Goal: Information Seeking & Learning: Understand process/instructions

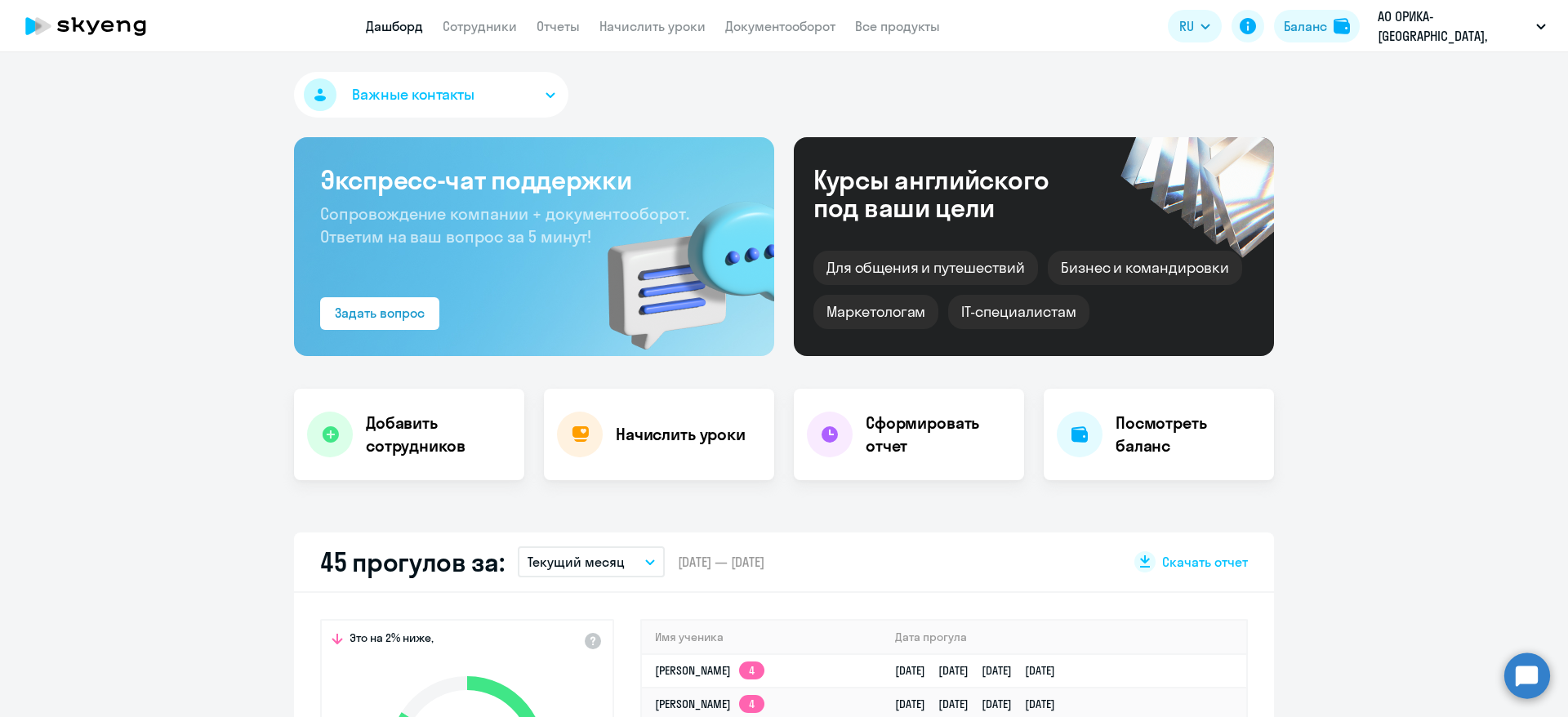
select select "30"
click at [550, 29] on link "Отчеты" at bounding box center [558, 26] width 44 height 17
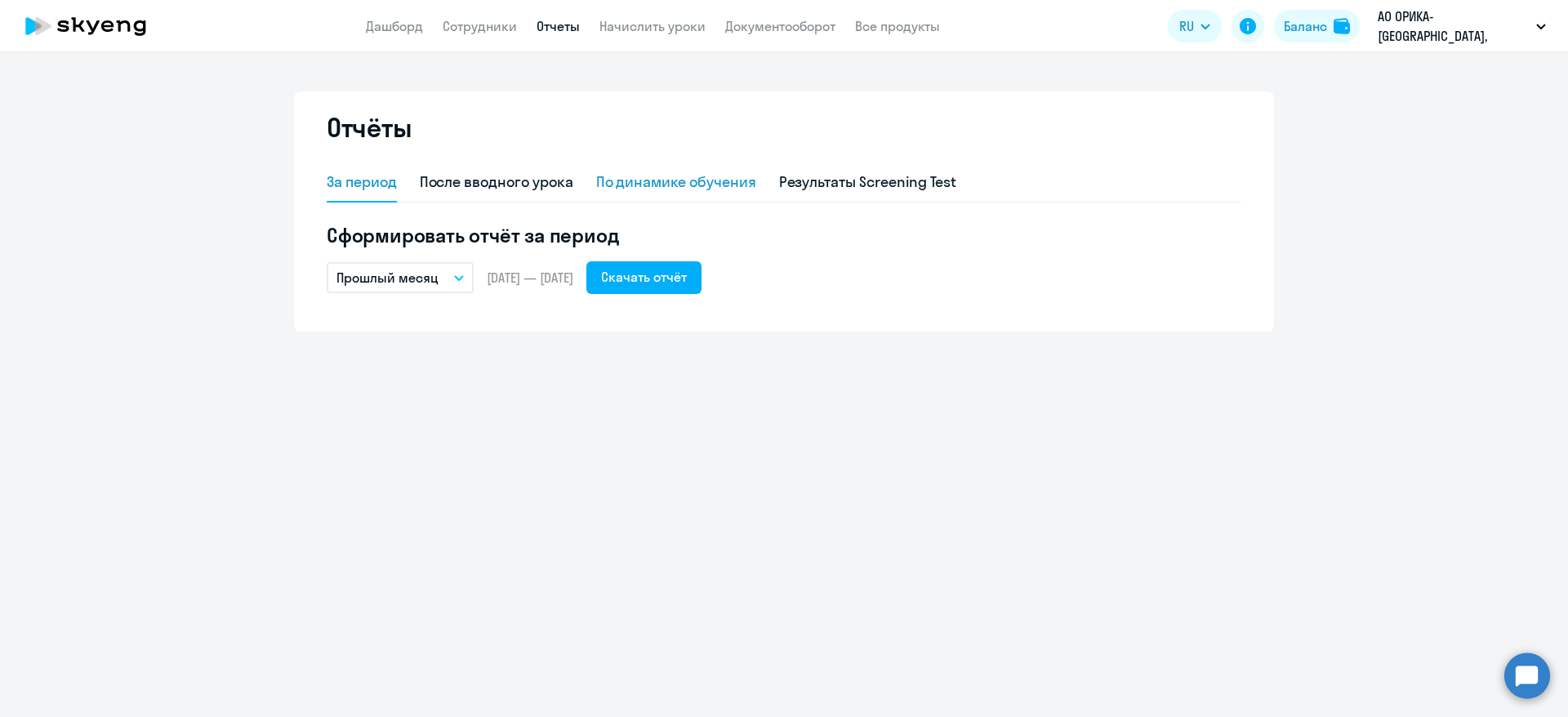
click at [625, 179] on div "По динамике обучения" at bounding box center [677, 181] width 160 height 21
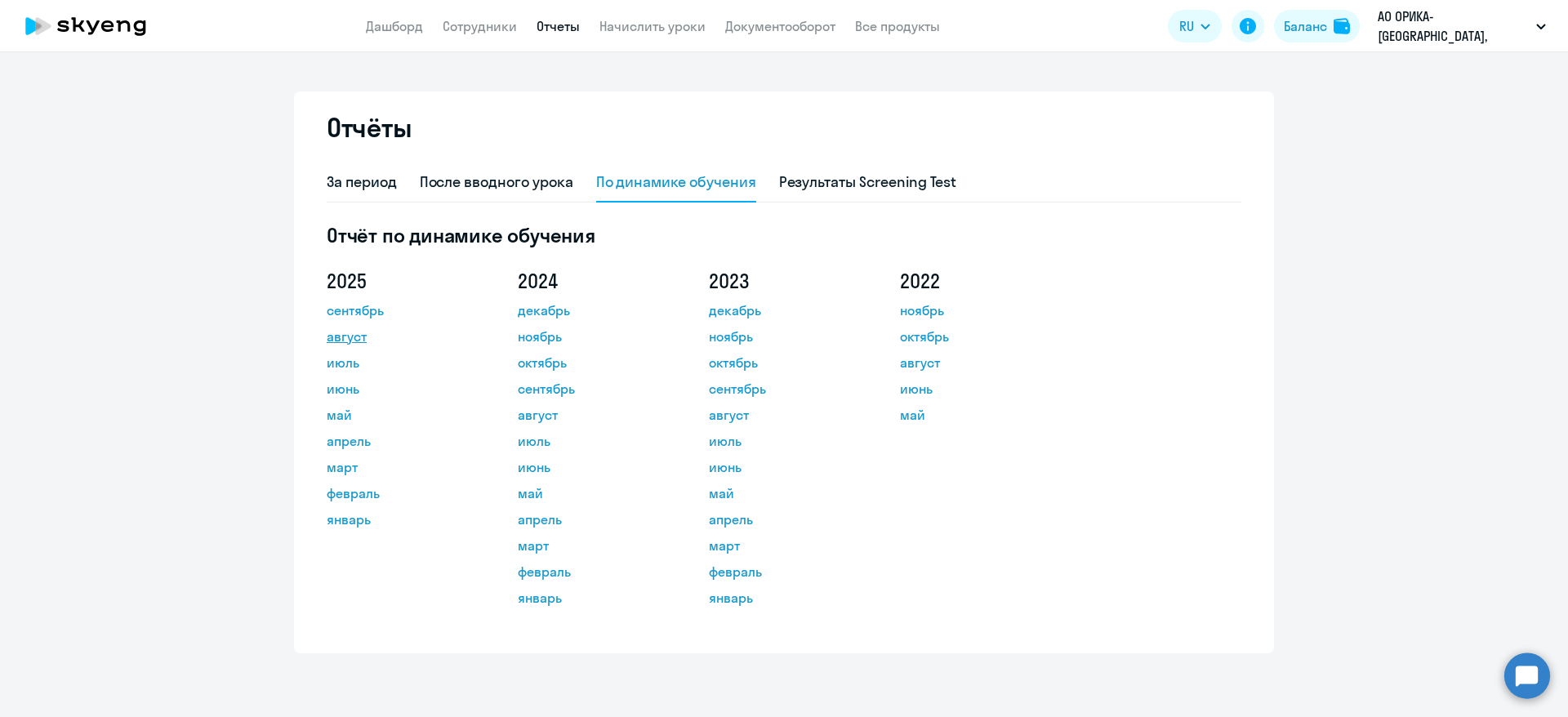
click at [346, 339] on link "август" at bounding box center [400, 336] width 147 height 20
click at [391, 28] on link "Дашборд" at bounding box center [395, 26] width 57 height 17
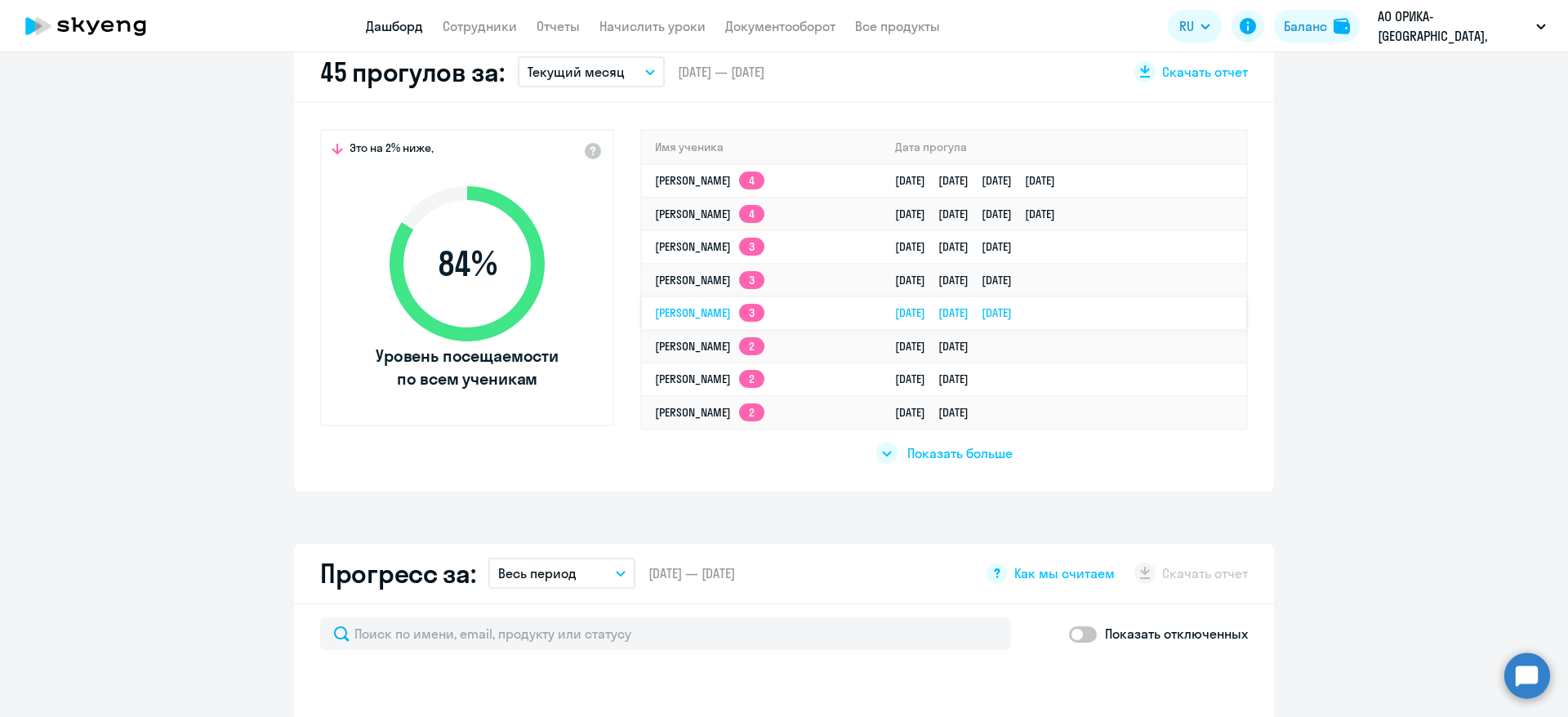
scroll to position [612, 0]
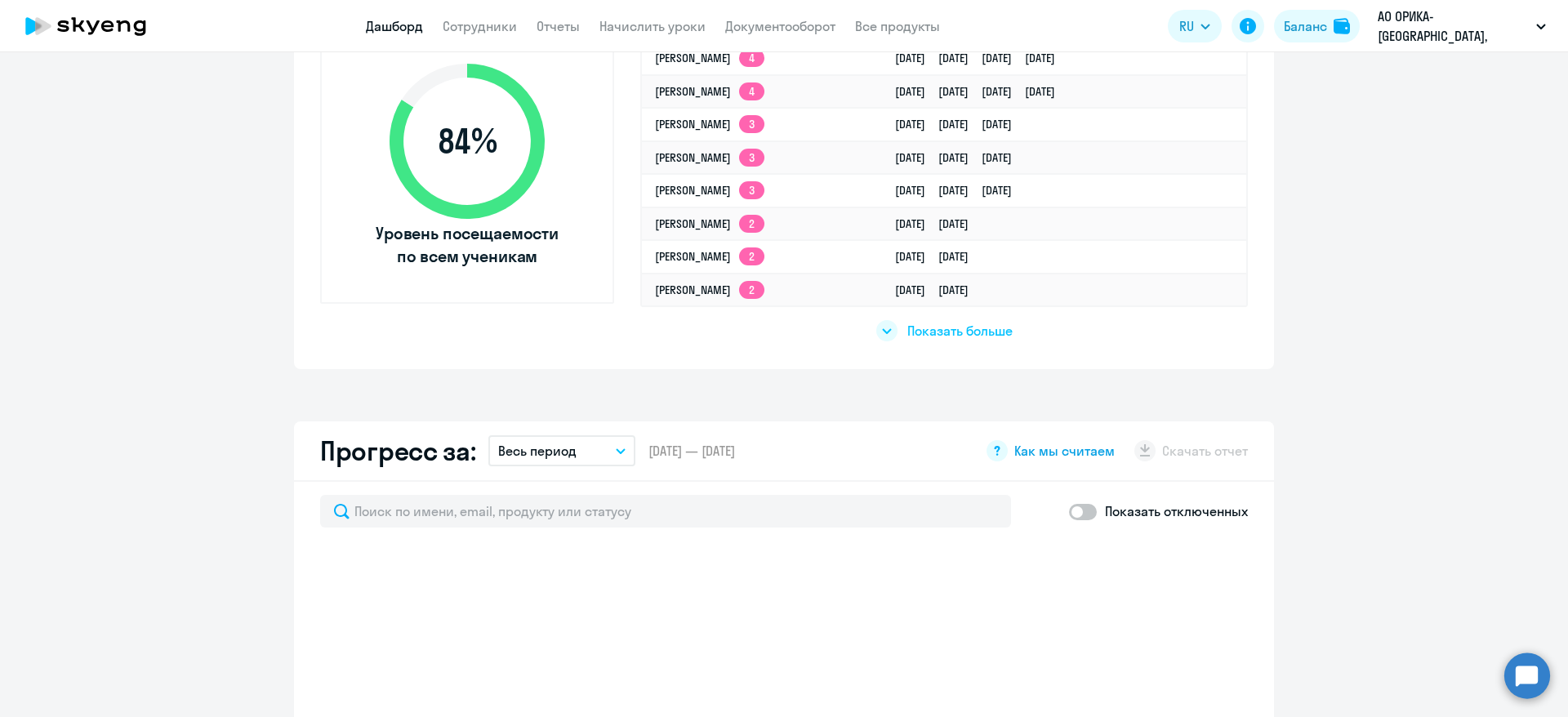
click at [1042, 443] on span "Как мы считаем" at bounding box center [1064, 451] width 101 height 18
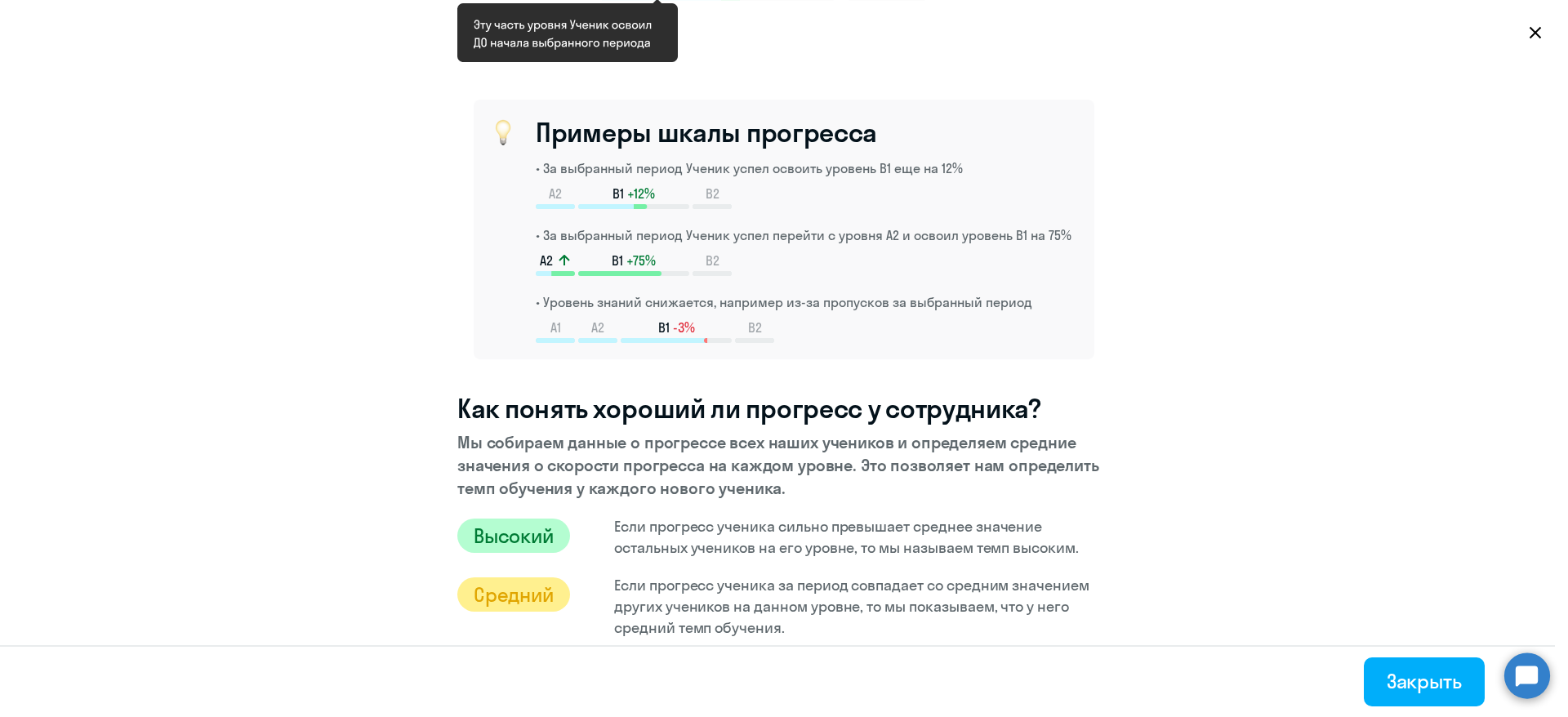
scroll to position [368, 0]
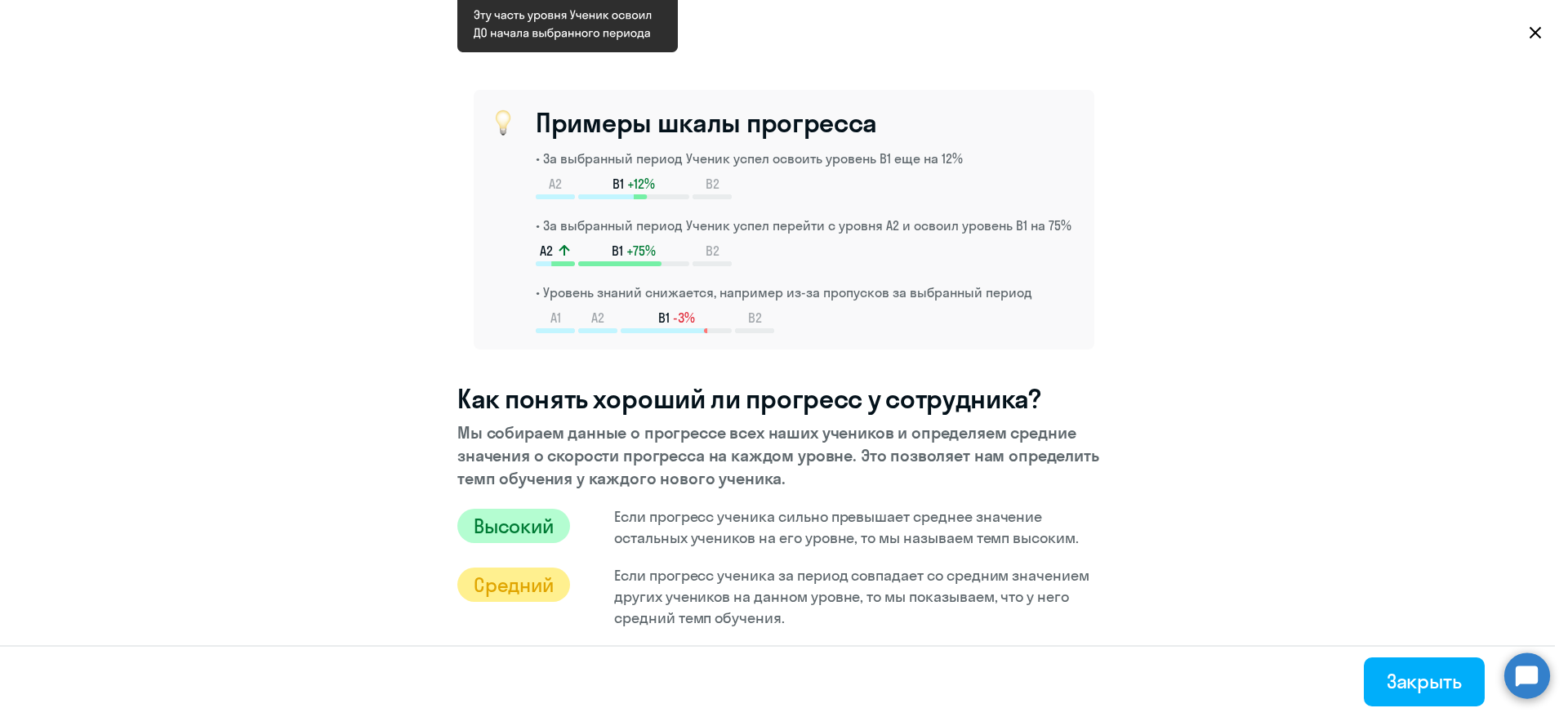
select select "30"
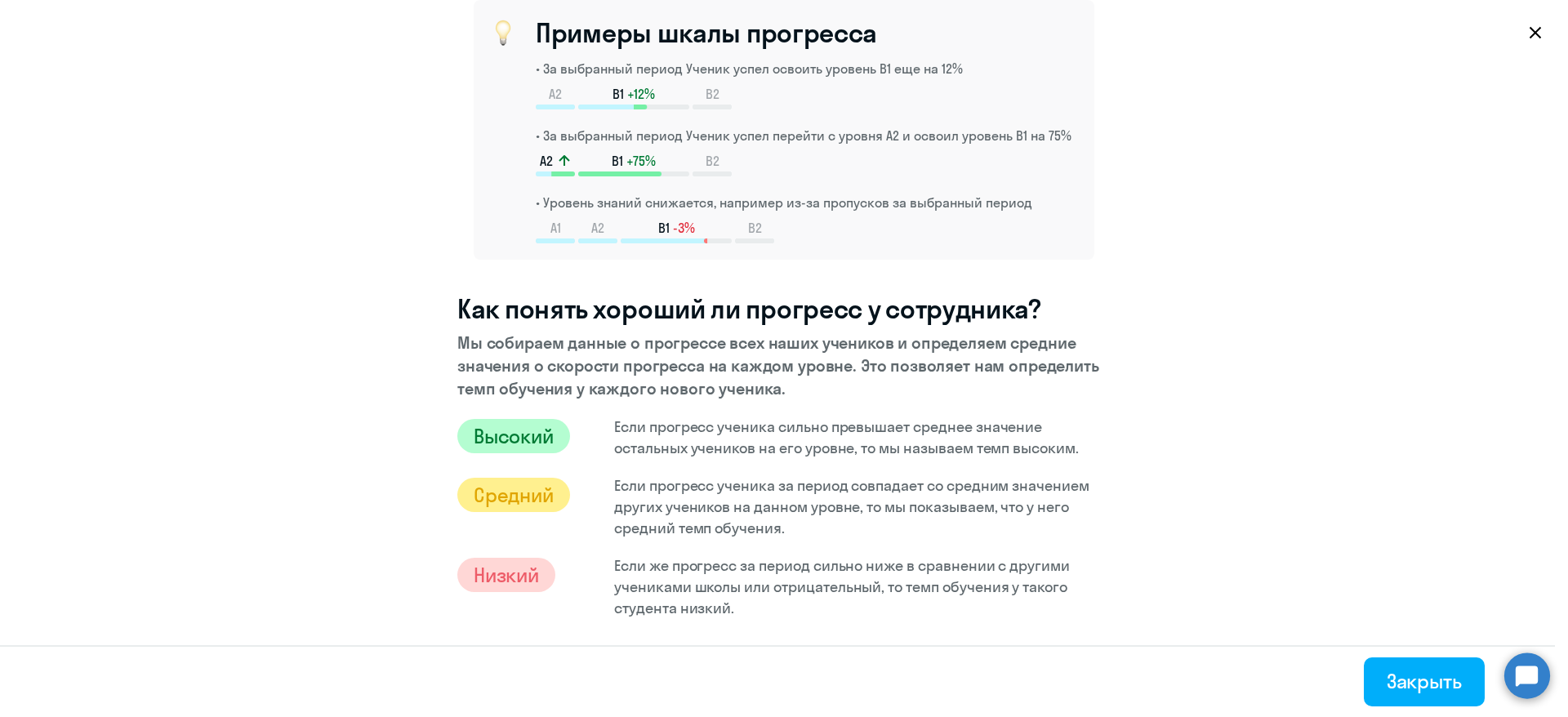
scroll to position [490, 0]
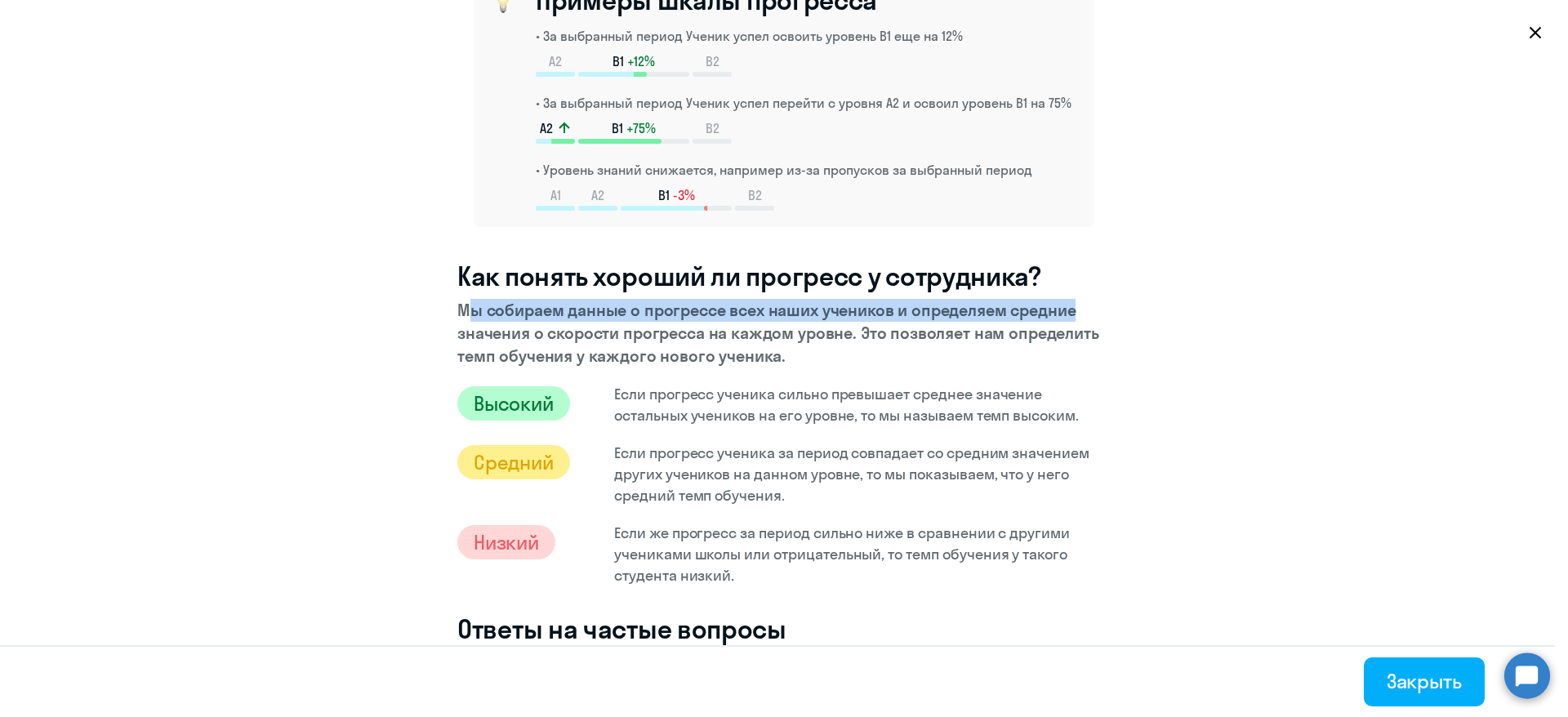
drag, startPoint x: 447, startPoint y: 305, endPoint x: 1056, endPoint y: 316, distance: 609.1
click at [1056, 316] on p "Мы собираем данные о прогрессе всех наших учеников и определяем средние значени…" at bounding box center [784, 332] width 654 height 68
drag, startPoint x: 804, startPoint y: 362, endPoint x: 749, endPoint y: 361, distance: 55.0
click at [749, 361] on p "Мы собираем данные о прогрессе всех наших учеников и определяем средние значени…" at bounding box center [784, 332] width 654 height 68
click at [841, 350] on p "Мы собираем данные о прогрессе всех наших учеников и определяем средние значени…" at bounding box center [784, 332] width 654 height 68
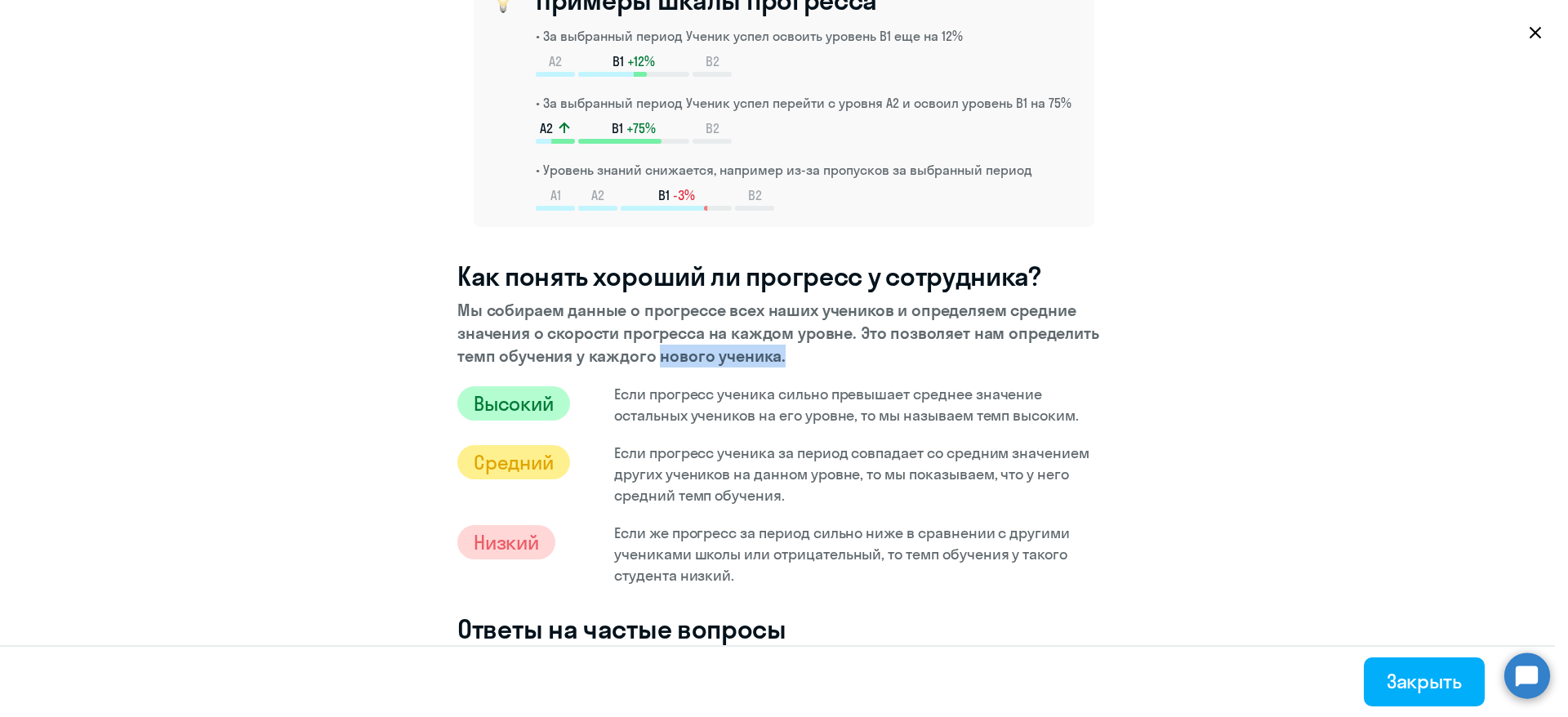
drag, startPoint x: 639, startPoint y: 353, endPoint x: 809, endPoint y: 354, distance: 170.0
click at [777, 354] on p "Мы собираем данные о прогрессе всех наших учеников и определяем средние значени…" at bounding box center [784, 332] width 654 height 68
click at [914, 350] on p "Мы собираем данные о прогрессе всех наших учеников и определяем средние значени…" at bounding box center [784, 332] width 654 height 68
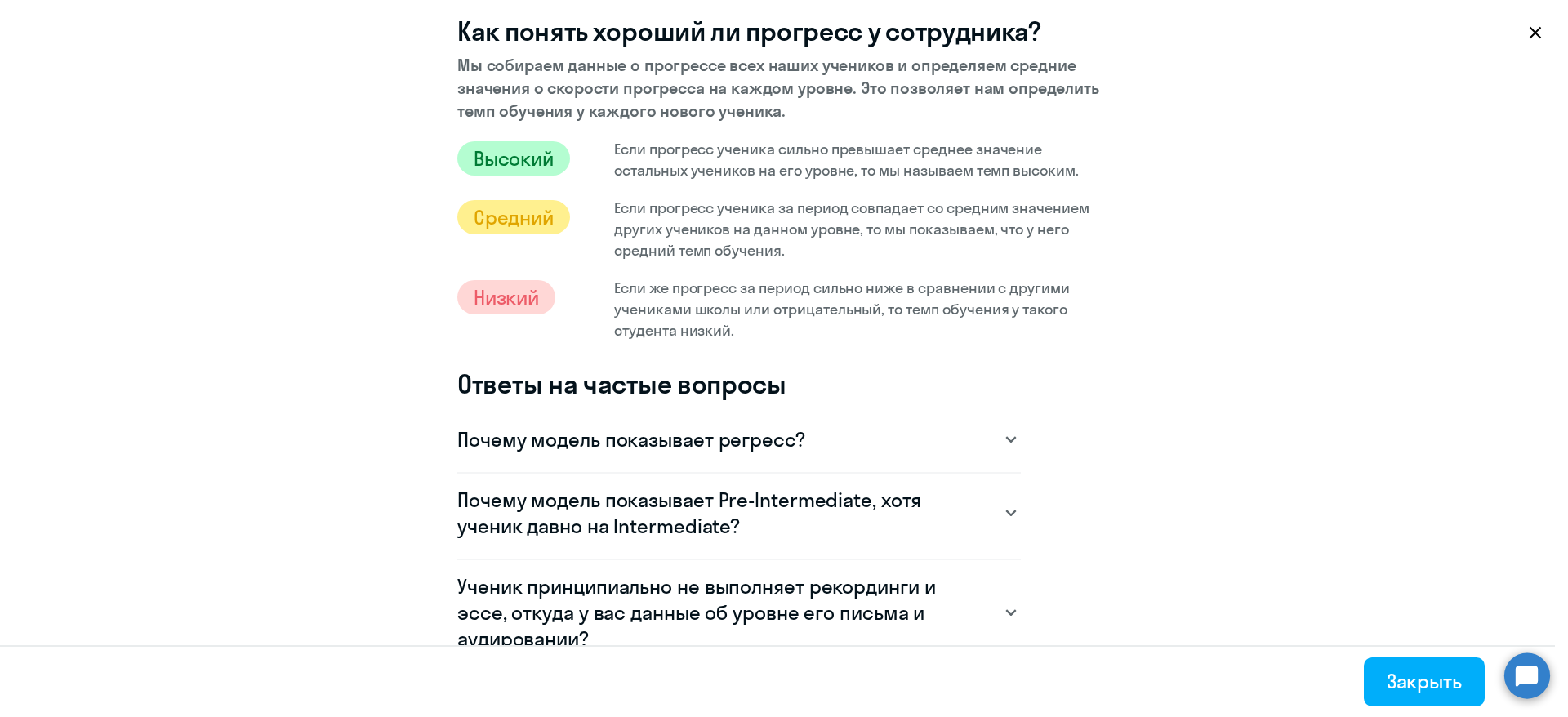
scroll to position [857, 0]
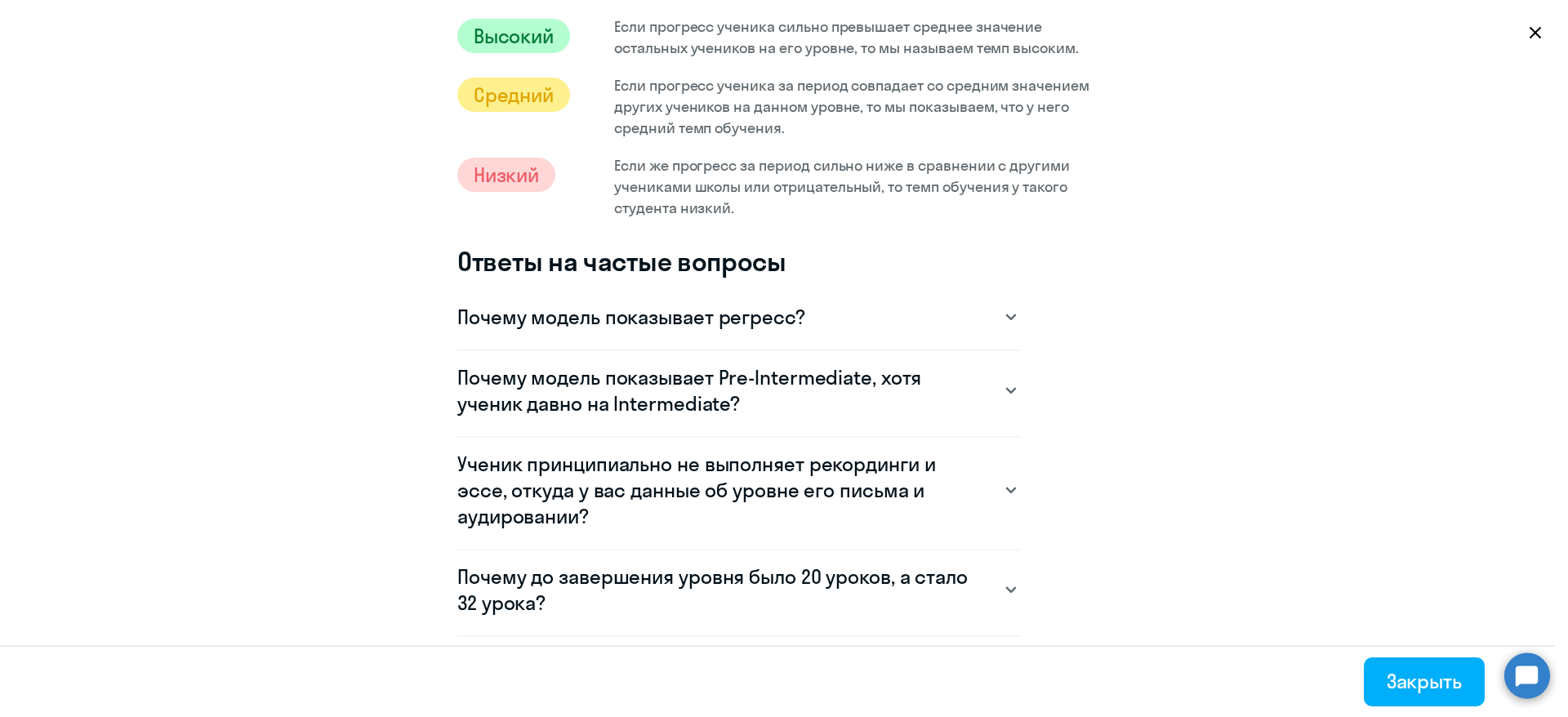
click at [999, 375] on div "Почему модель показывает Pre-Intermediate, хотя ученик давно на Intermediate?" at bounding box center [739, 390] width 564 height 52
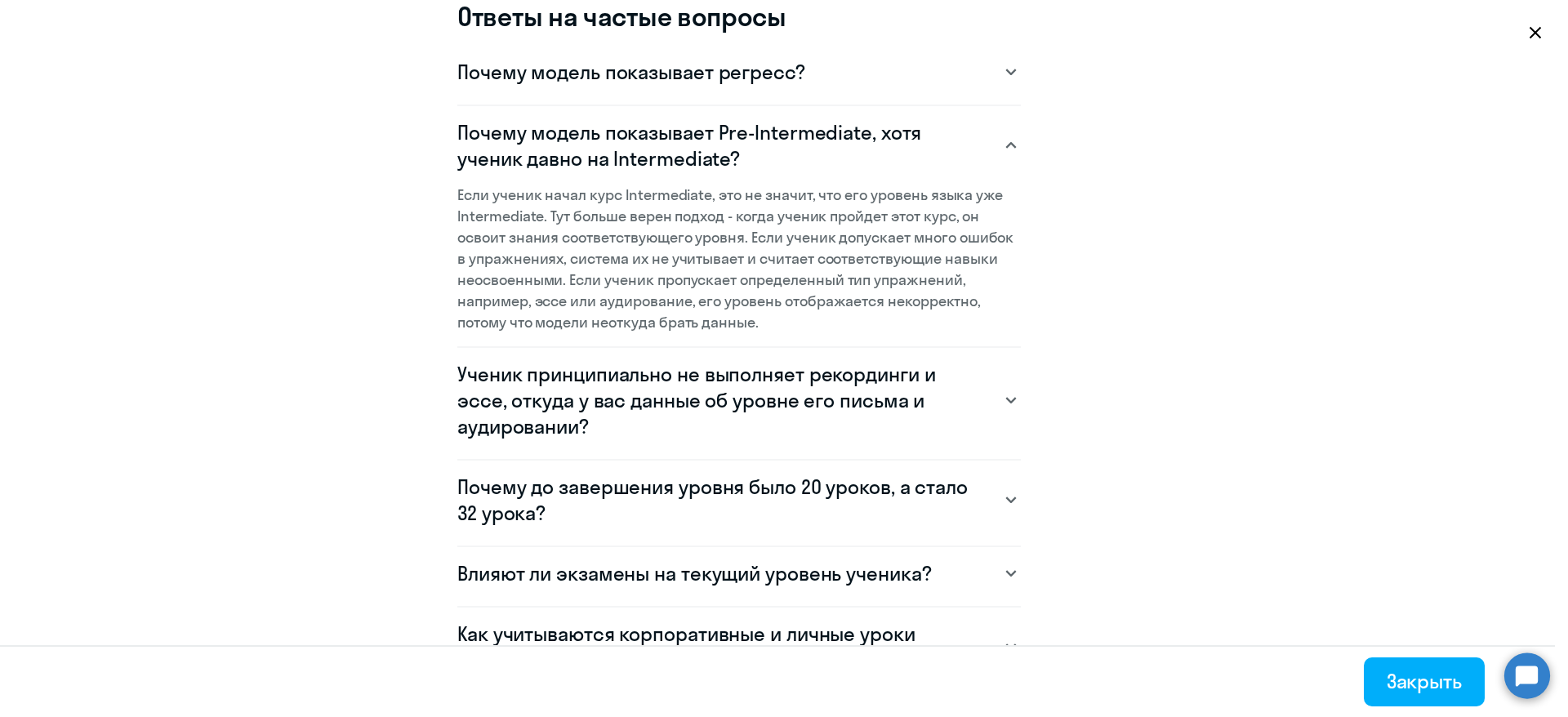
scroll to position [1225, 0]
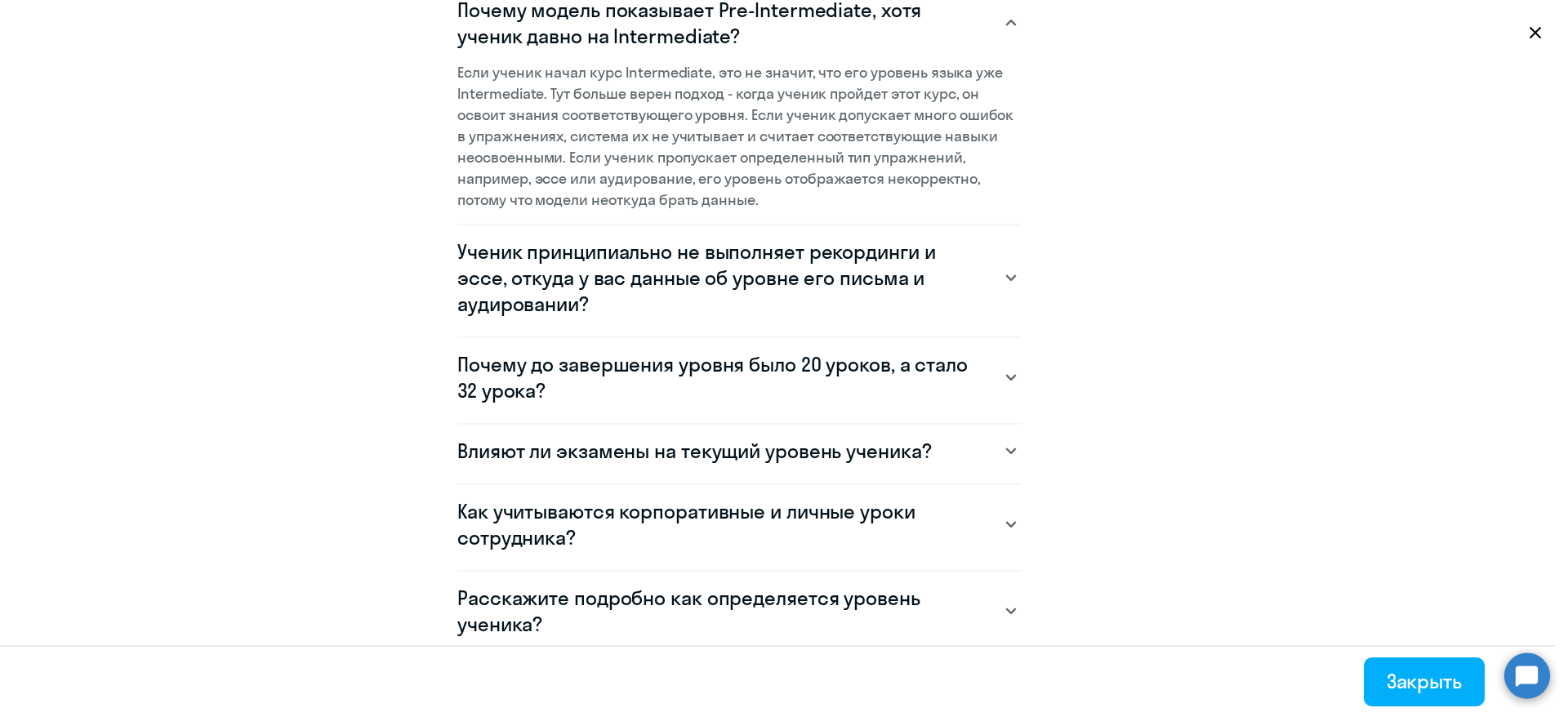
click at [1001, 374] on svg-icon at bounding box center [1011, 378] width 20 height 20
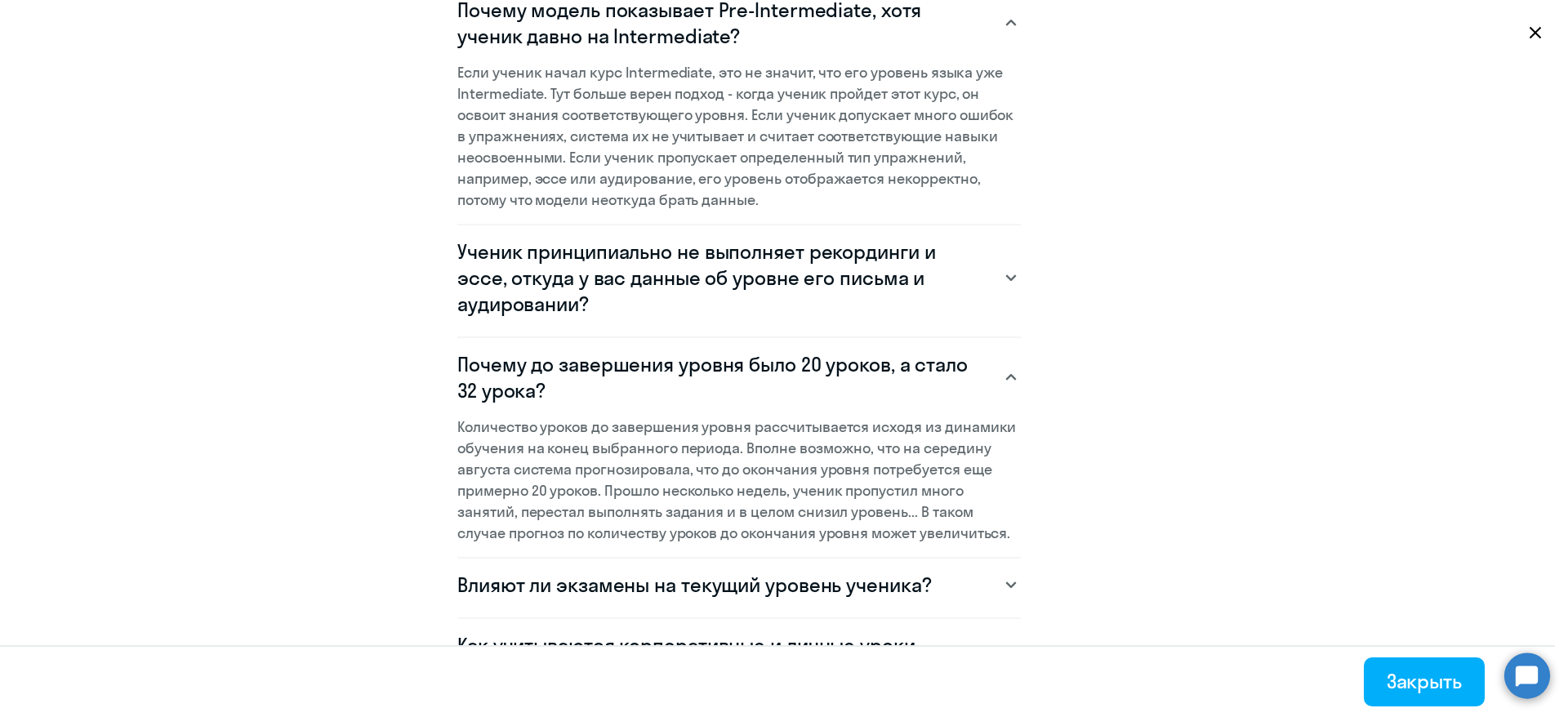
click at [1005, 382] on svg-icon at bounding box center [1011, 378] width 20 height 20
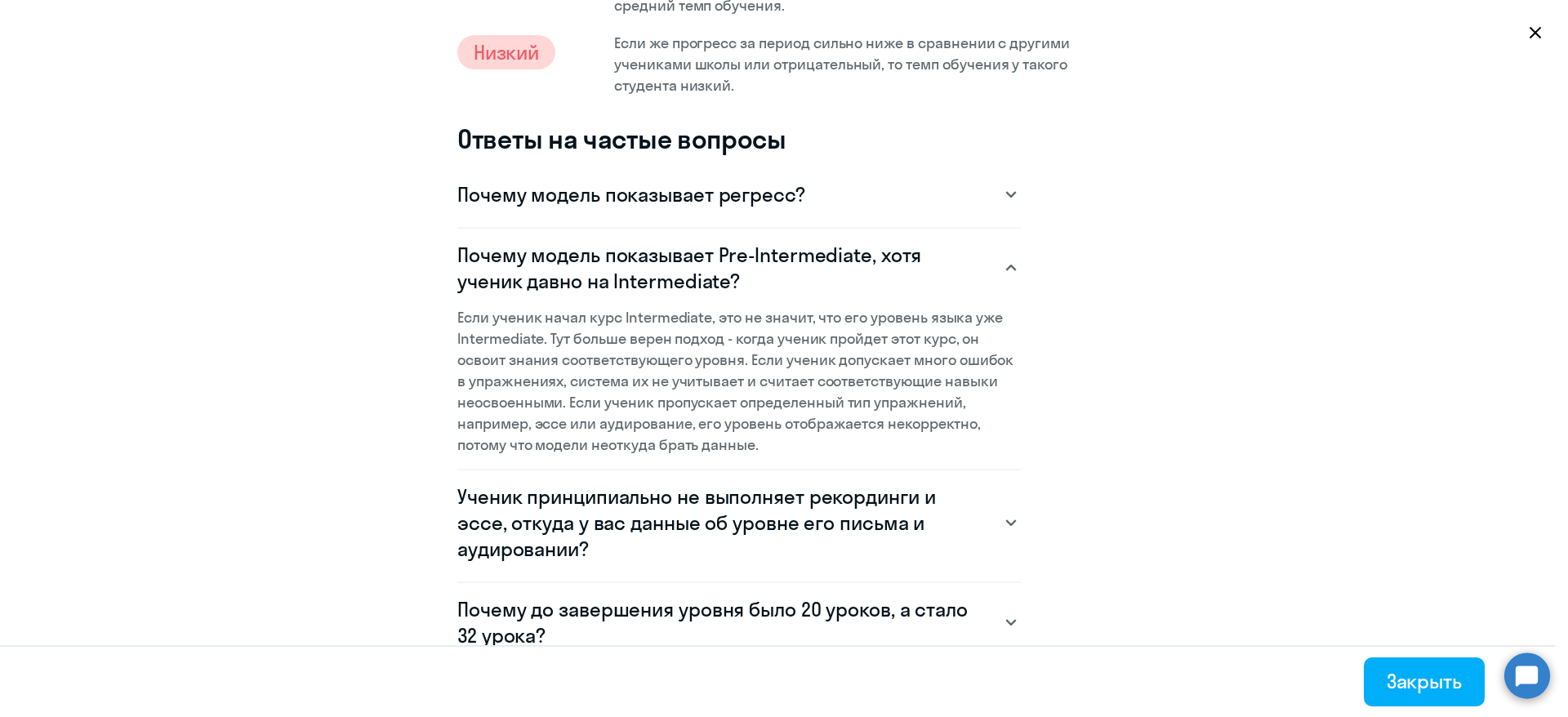
scroll to position [1347, 0]
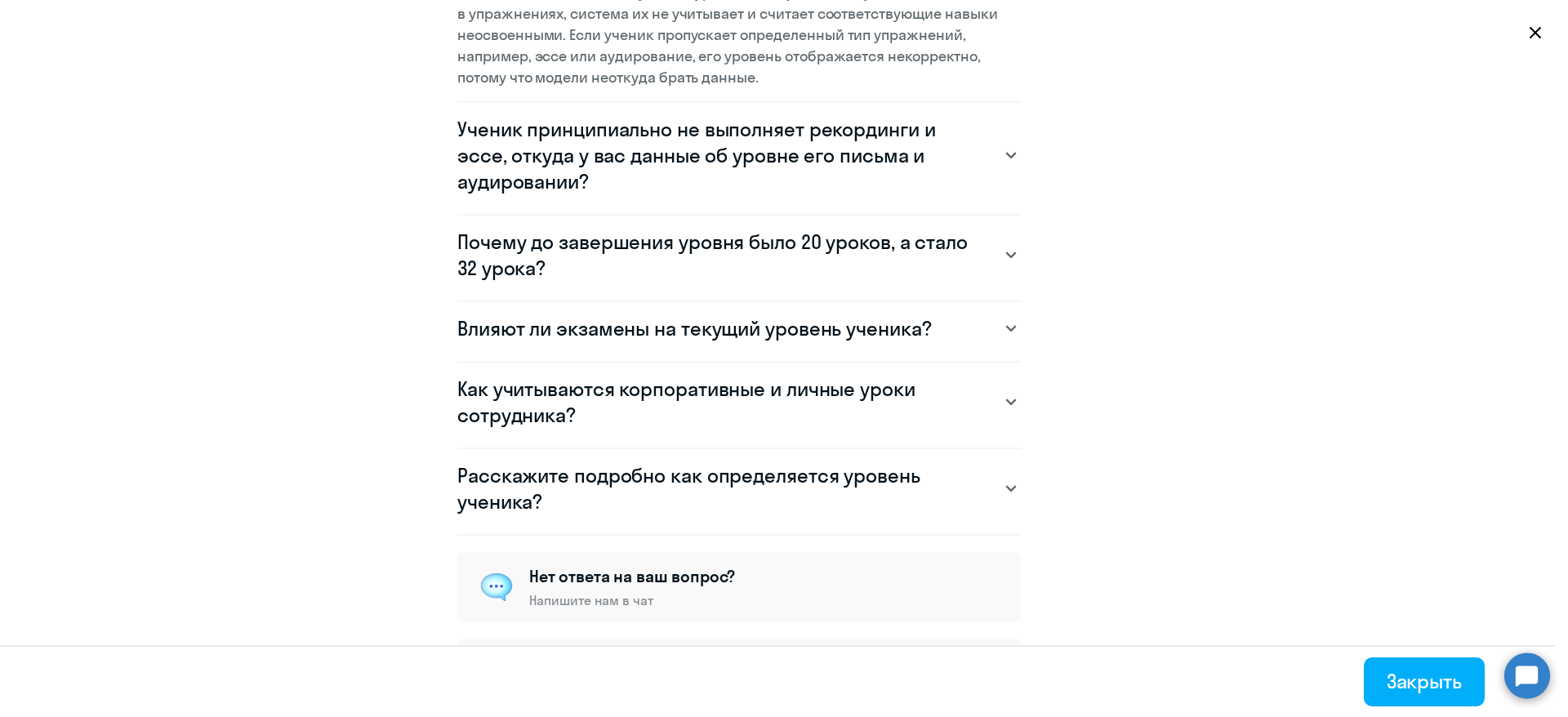
click at [1004, 493] on svg-icon at bounding box center [1011, 489] width 20 height 20
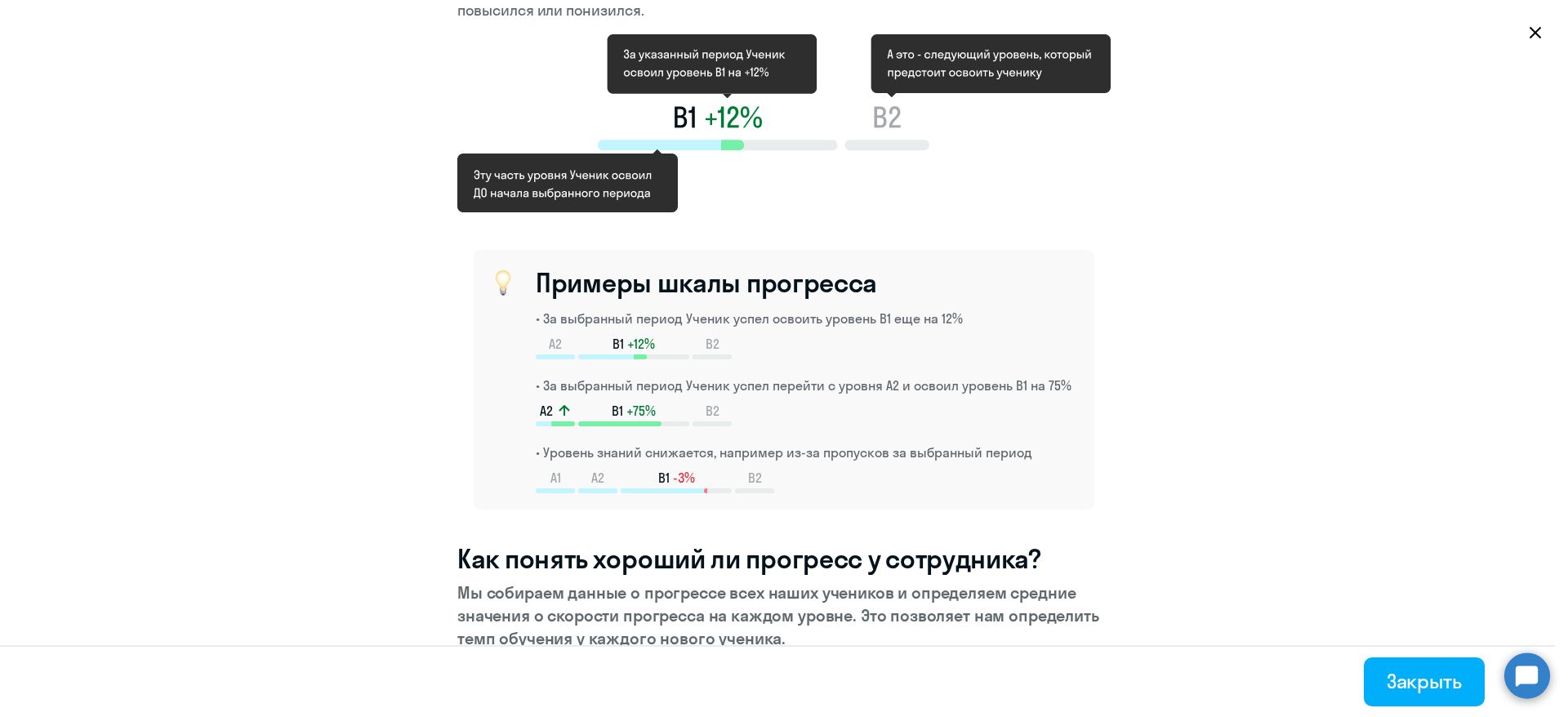
scroll to position [0, 0]
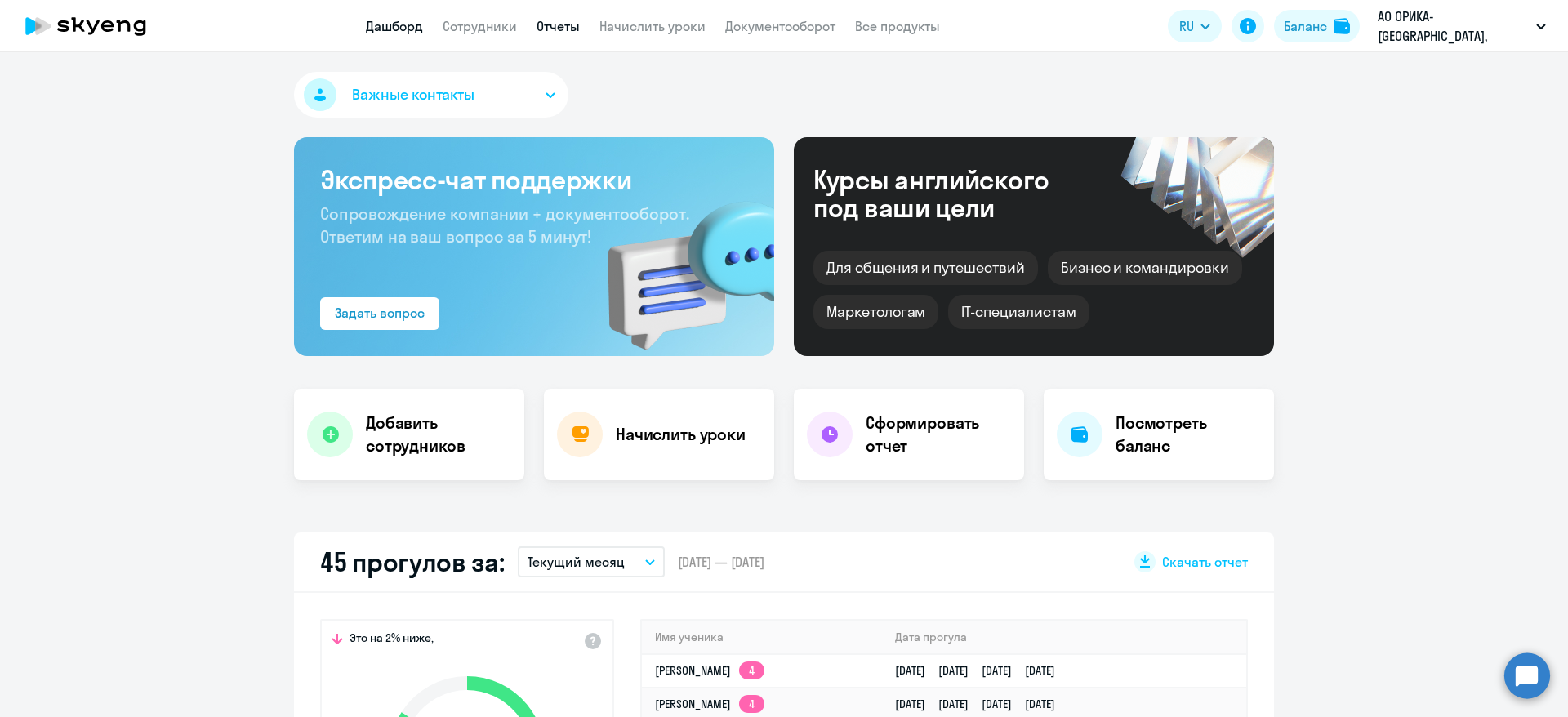
click at [560, 26] on link "Отчеты" at bounding box center [558, 26] width 44 height 17
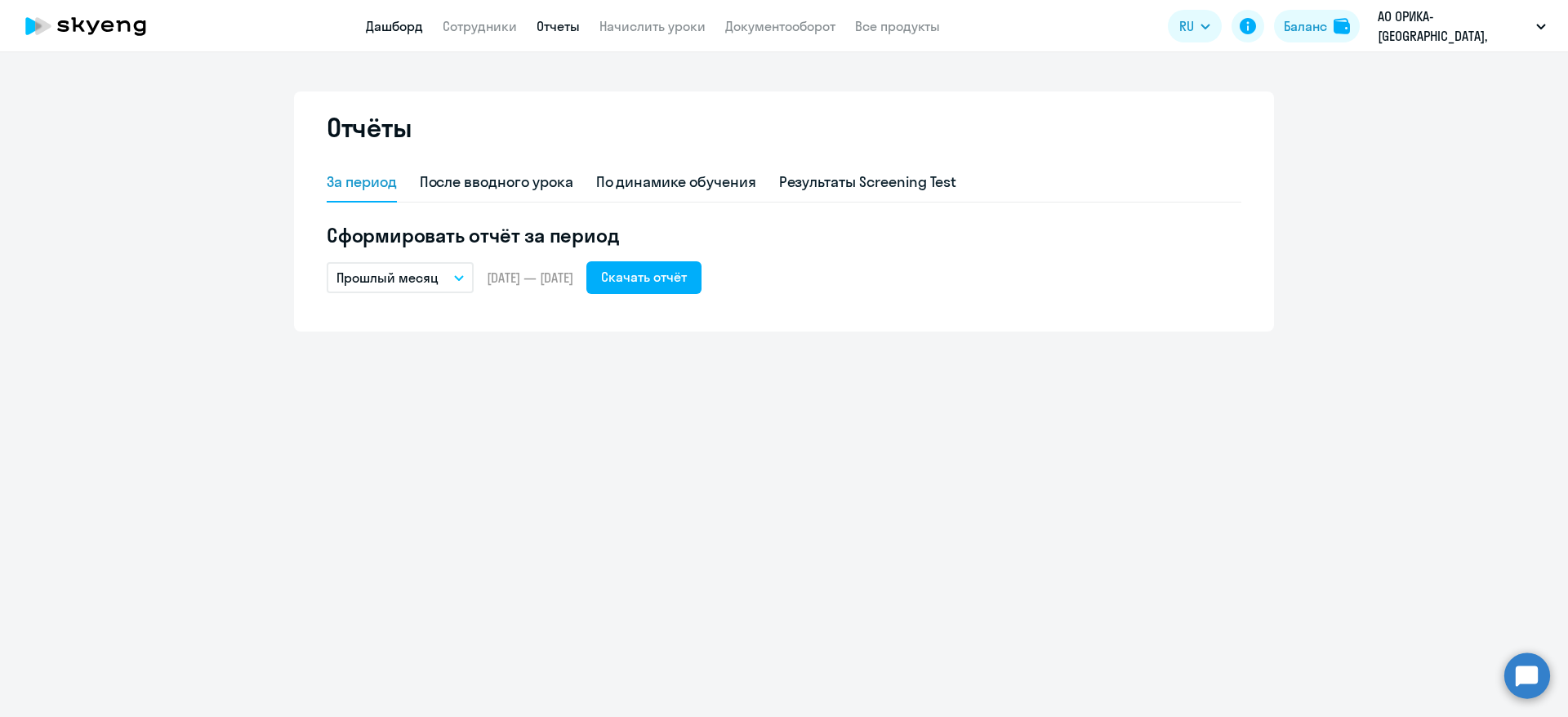
click at [395, 21] on link "Дашборд" at bounding box center [395, 26] width 57 height 17
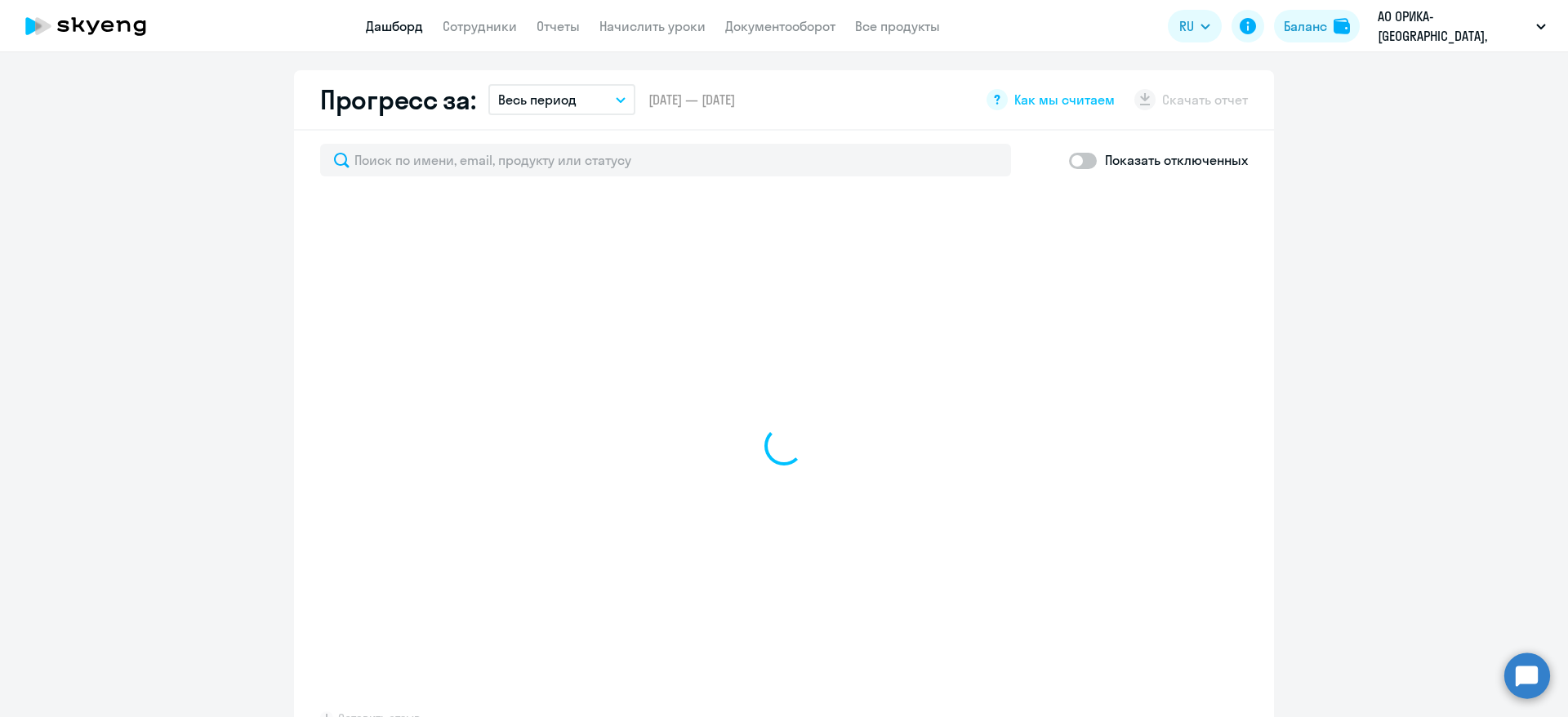
scroll to position [869, 0]
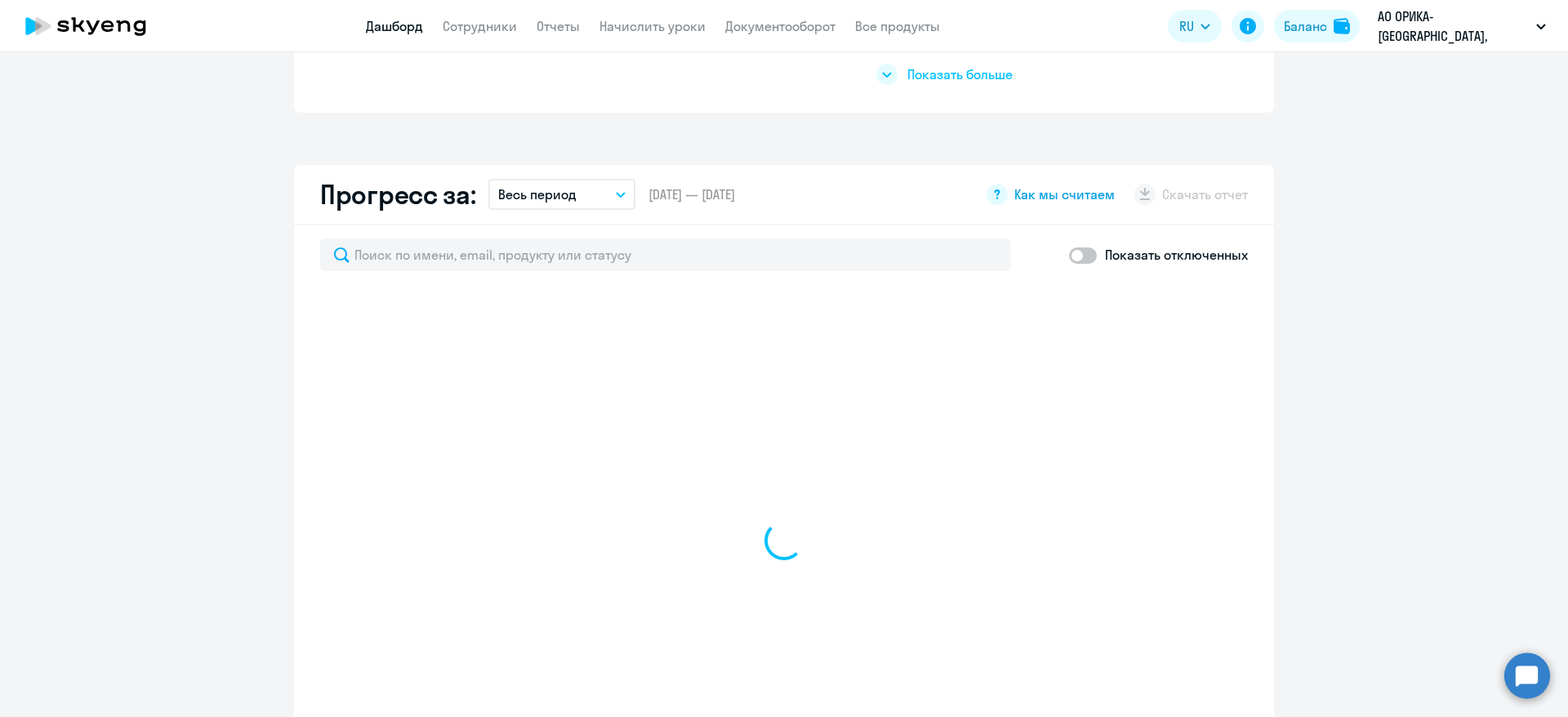
click at [1045, 194] on span "Как мы считаем" at bounding box center [1064, 194] width 101 height 18
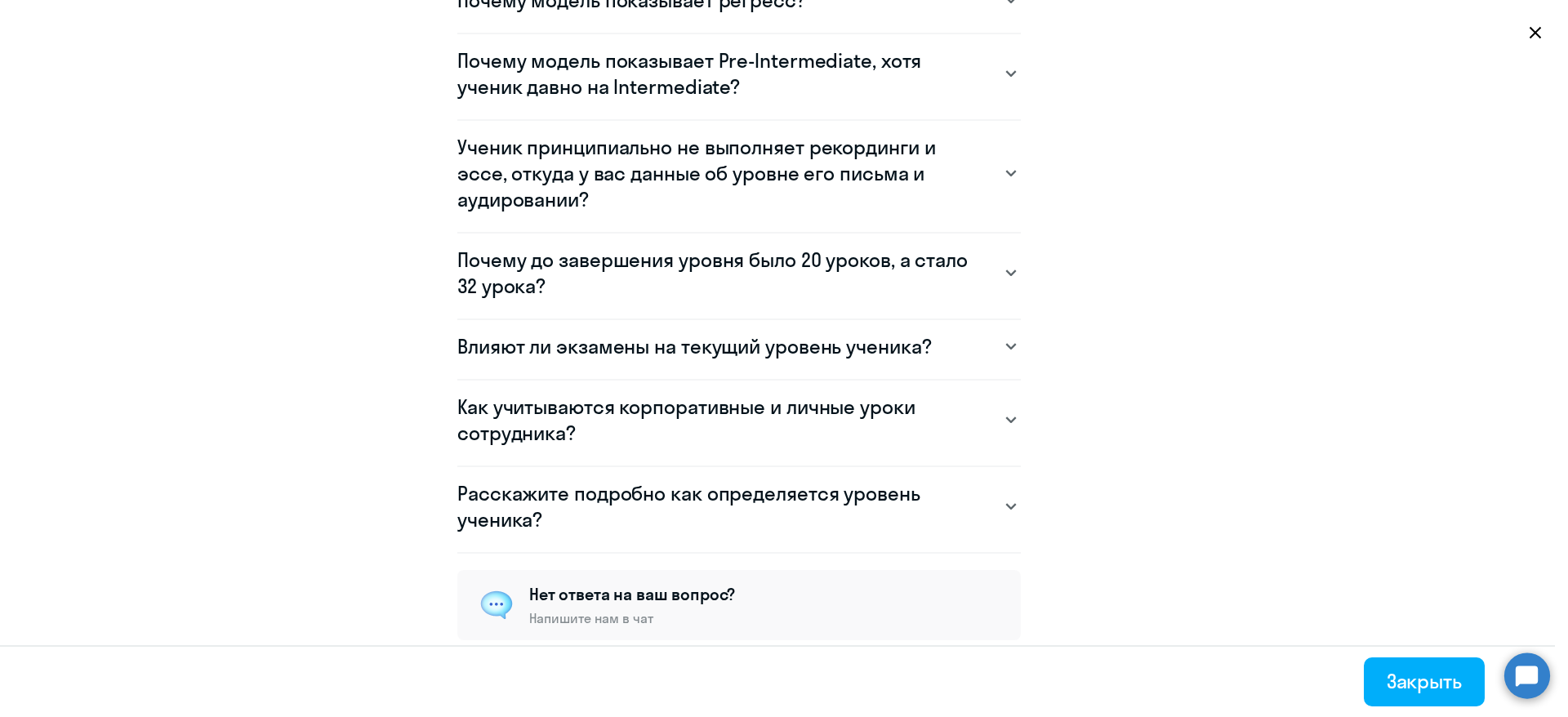
scroll to position [1287, 0]
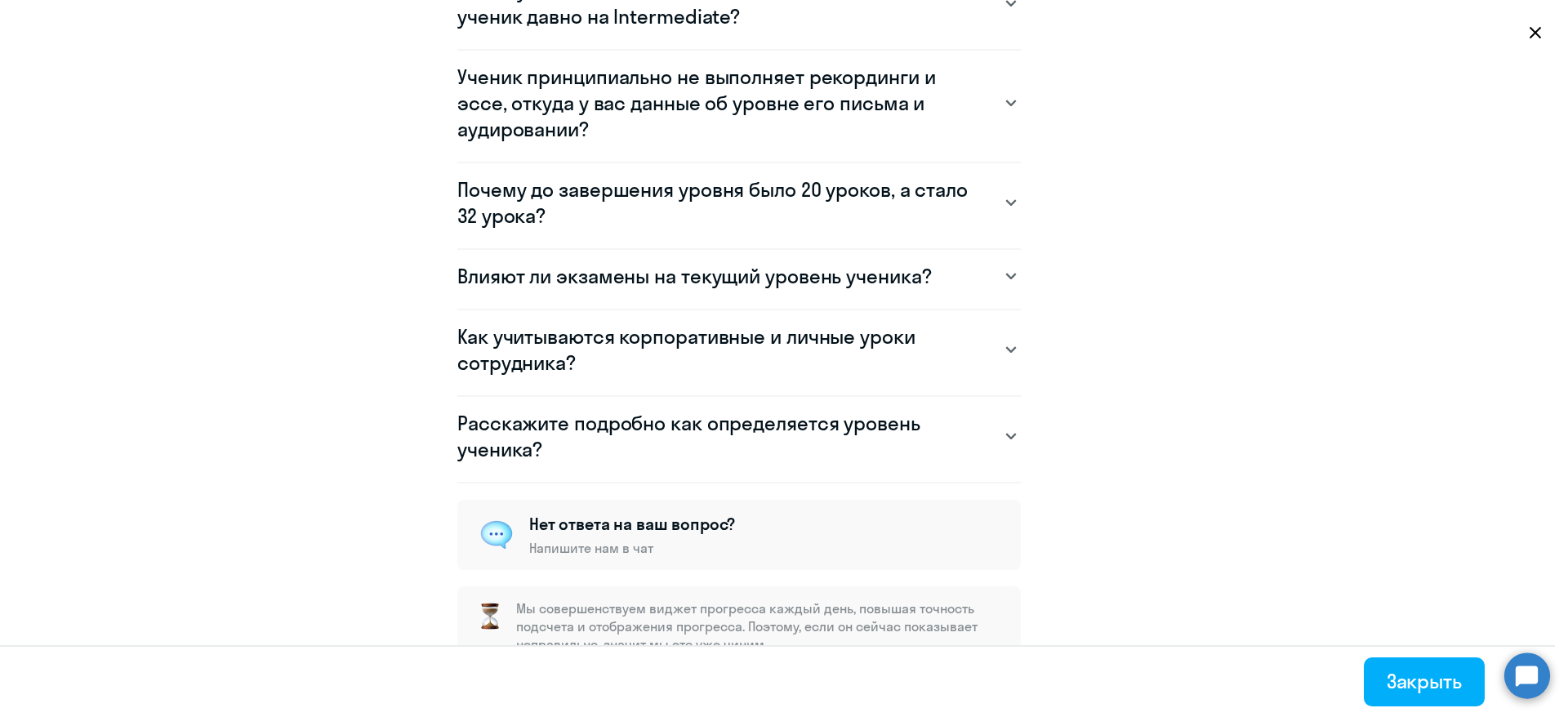
select select "30"
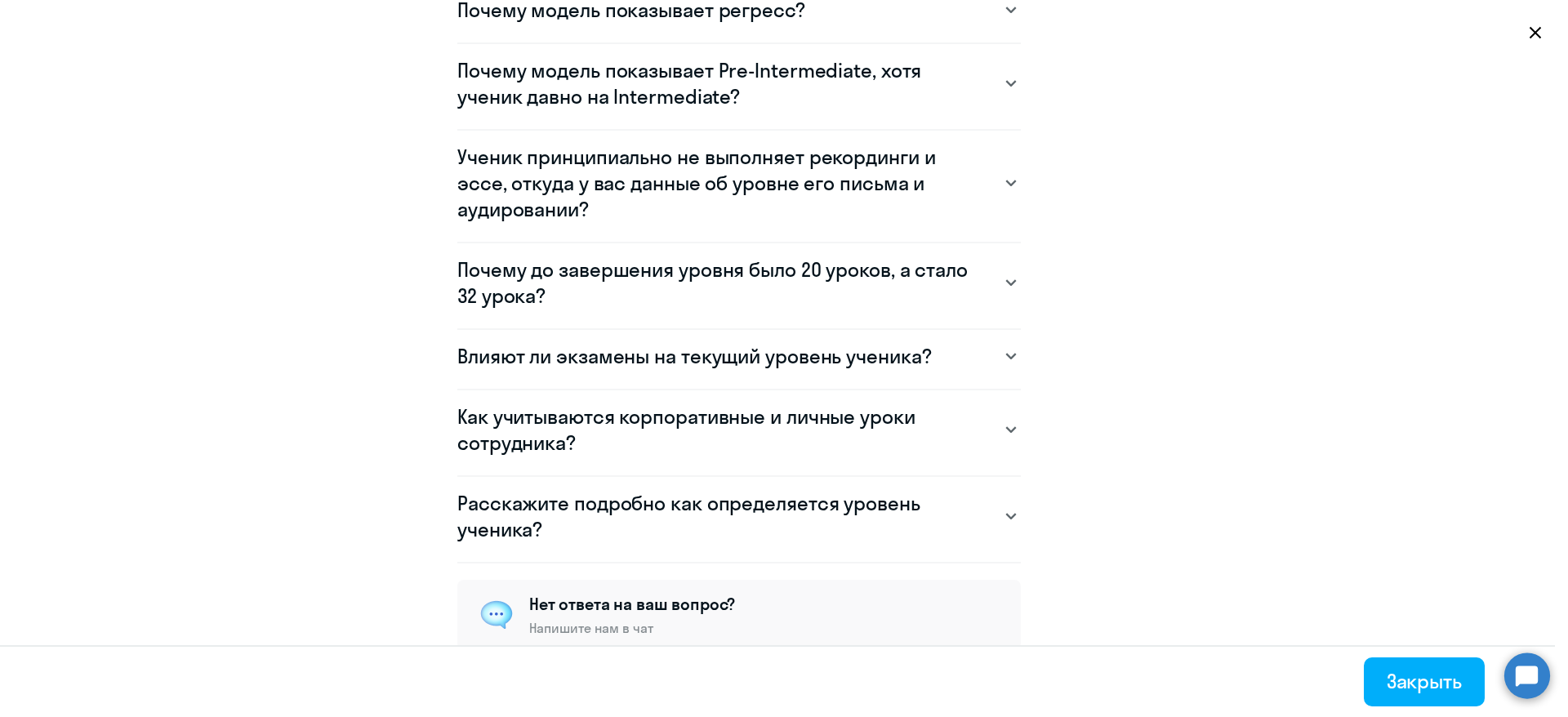
click at [771, 275] on h3 "Почему до завершения уровня было 20 уроков, а стало 32 урока?" at bounding box center [722, 282] width 531 height 52
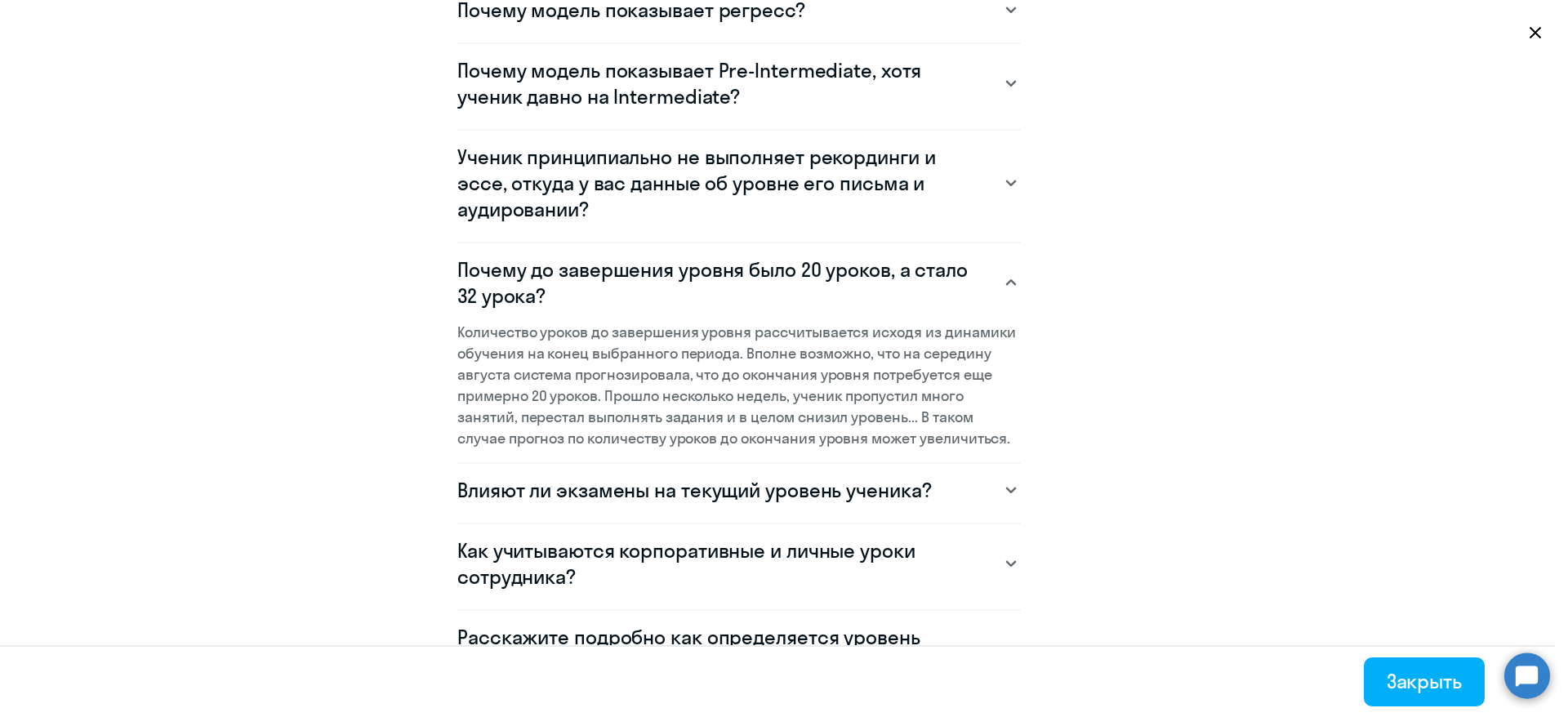
drag, startPoint x: 450, startPoint y: 332, endPoint x: 781, endPoint y: 332, distance: 331.0
click at [781, 243] on p "У модели есть “предсказательный режим”: она связывает похожие навыки из разных …" at bounding box center [739, 243] width 564 height 0
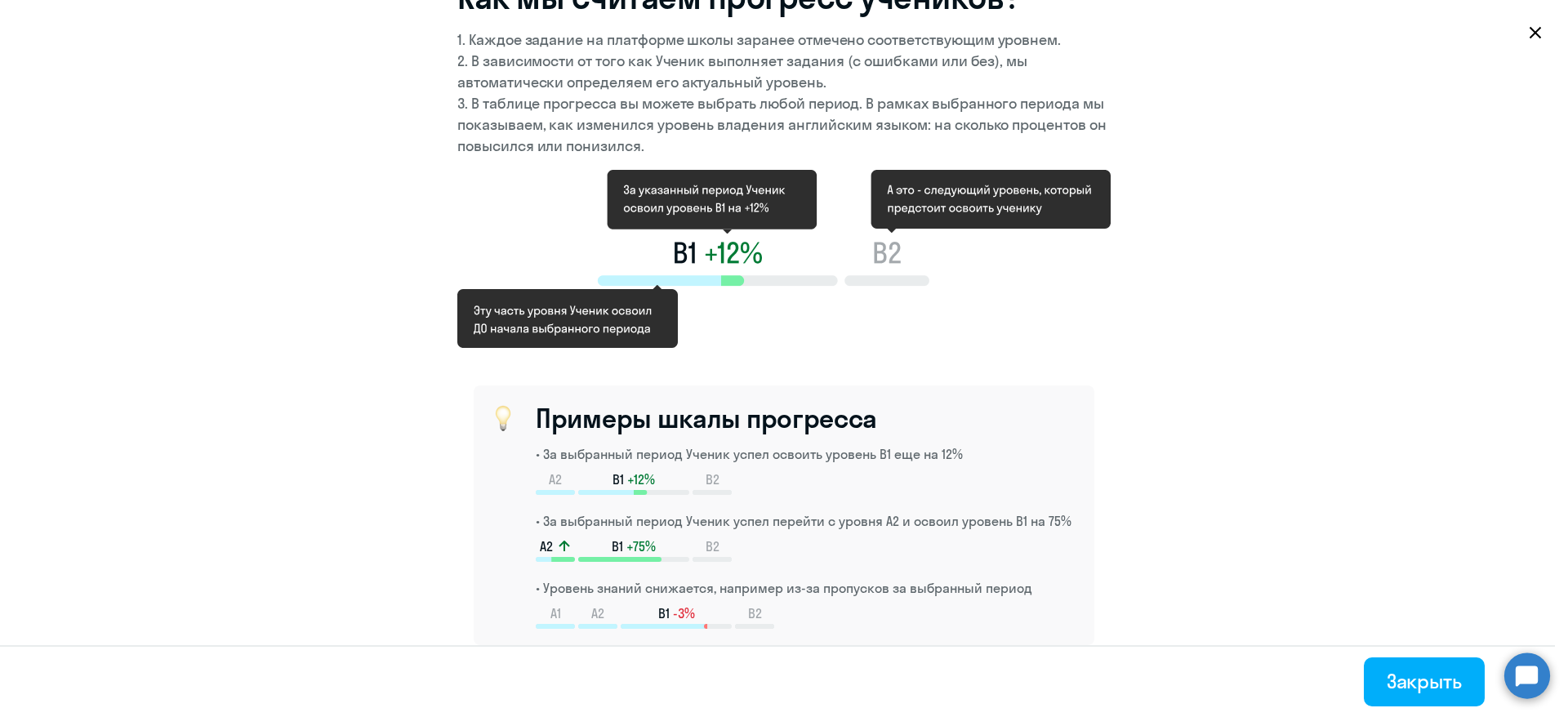
scroll to position [0, 0]
